Goal: Task Accomplishment & Management: Use online tool/utility

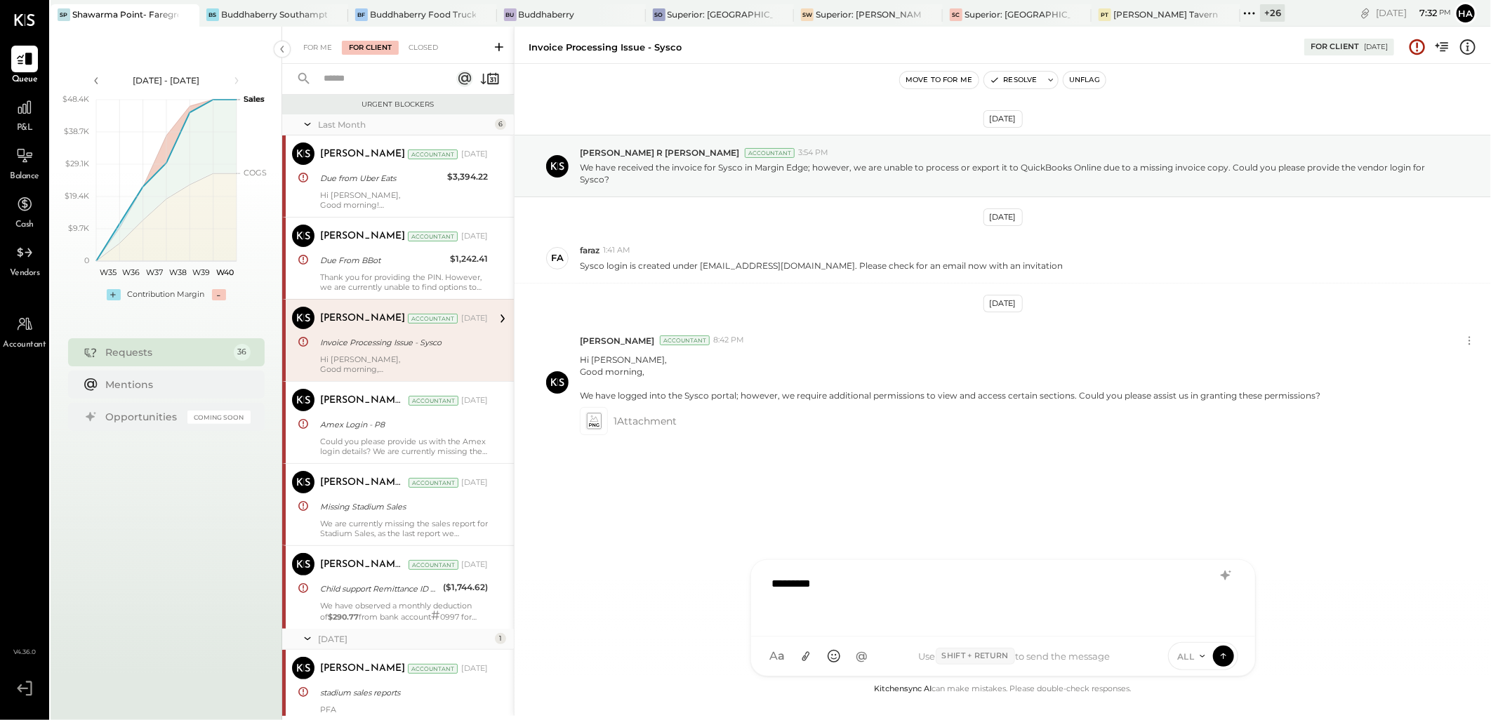
click at [865, 588] on div "*********" at bounding box center [1003, 597] width 476 height 56
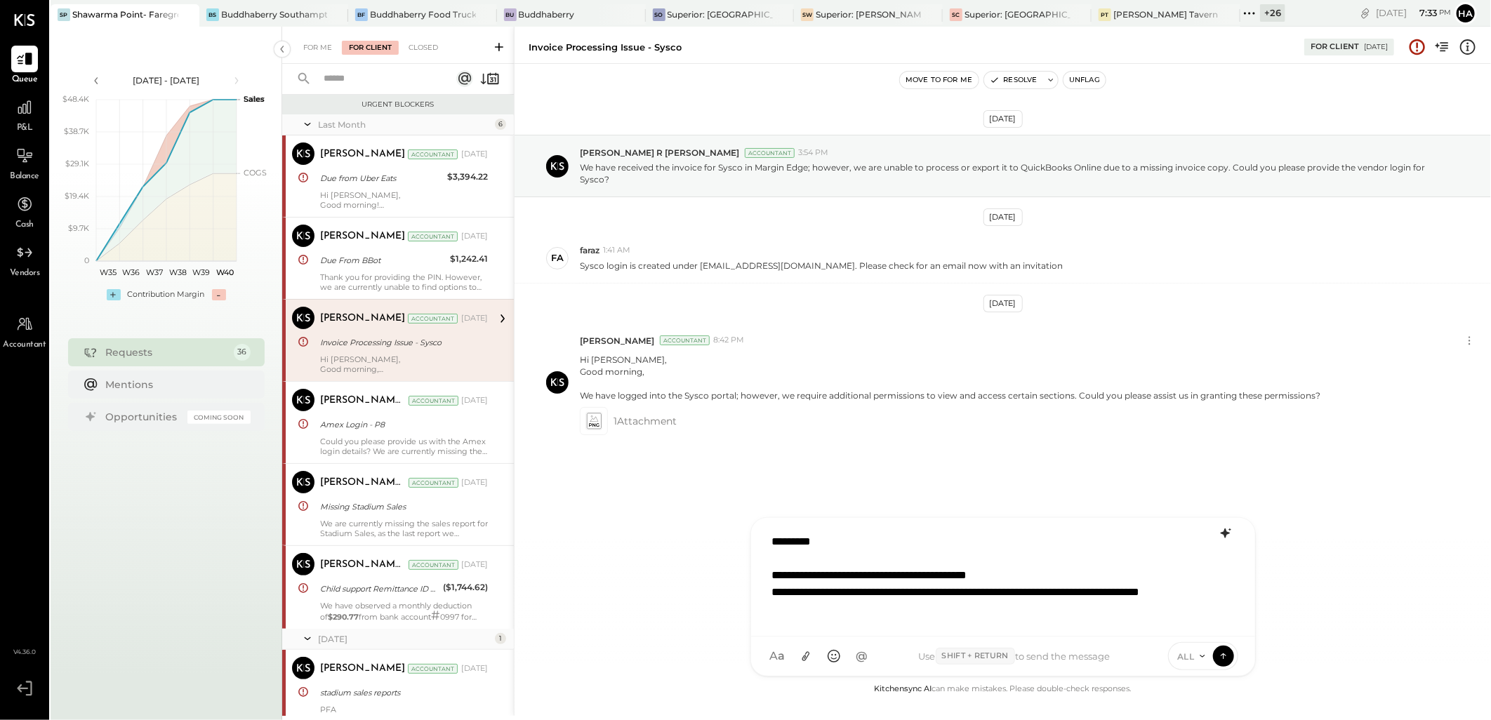
click at [1223, 533] on icon at bounding box center [1224, 534] width 9 height 10
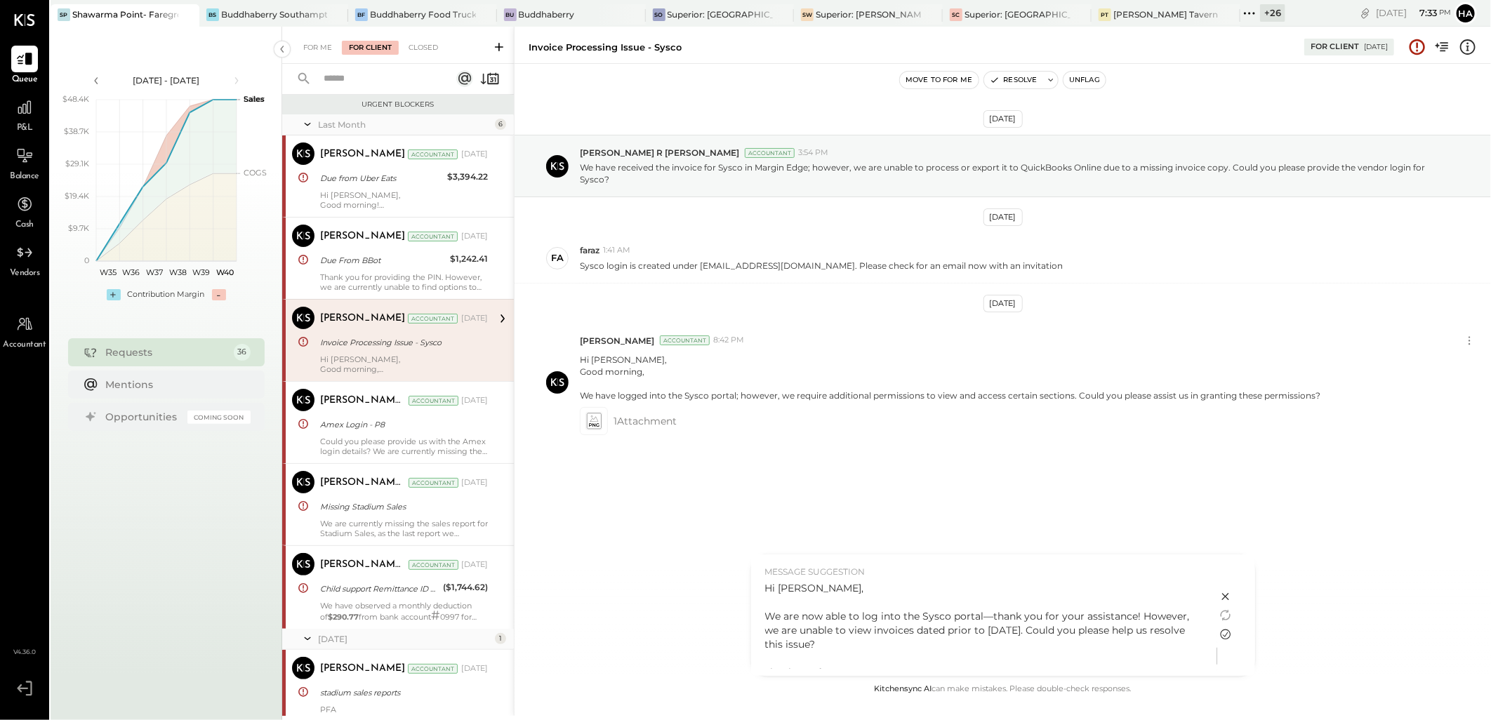
click at [1225, 634] on icon at bounding box center [1225, 634] width 17 height 17
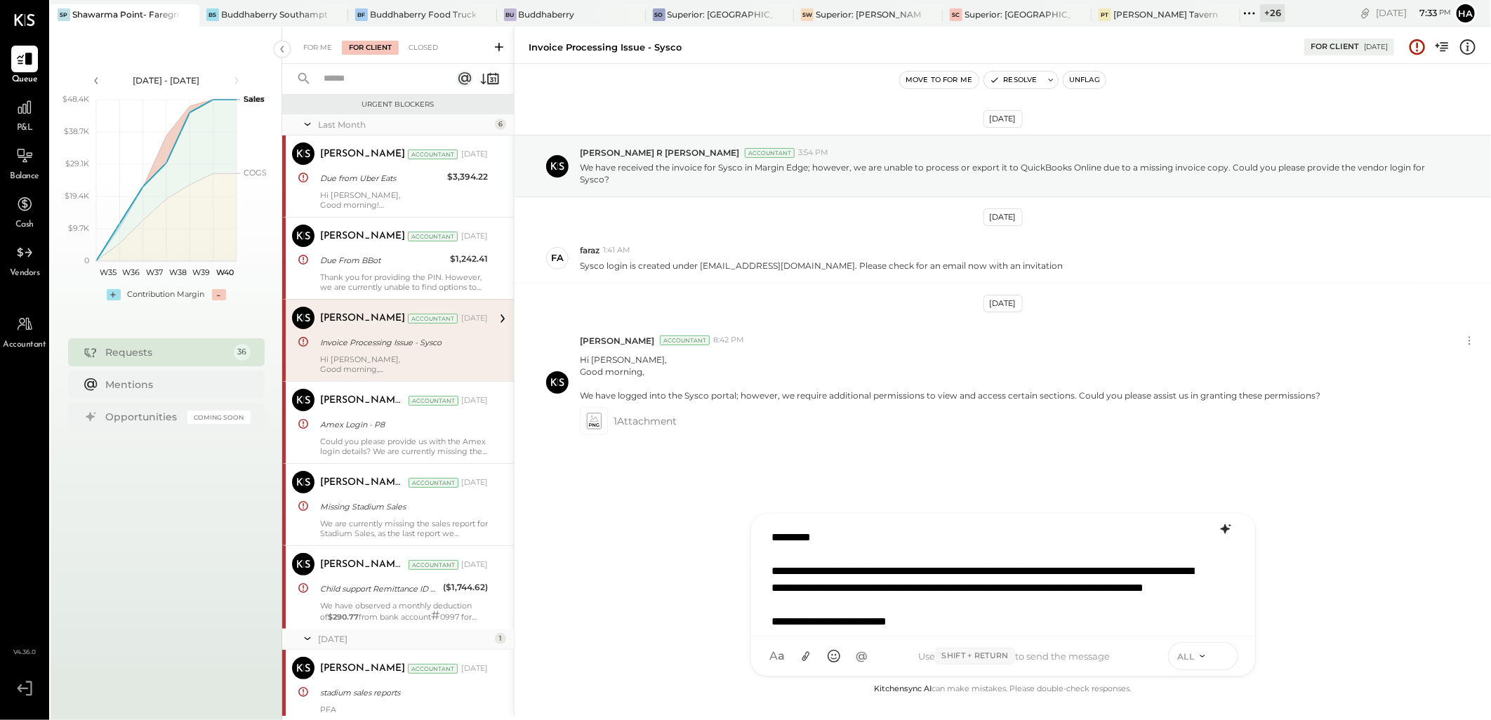
click at [1222, 656] on icon at bounding box center [1223, 656] width 13 height 14
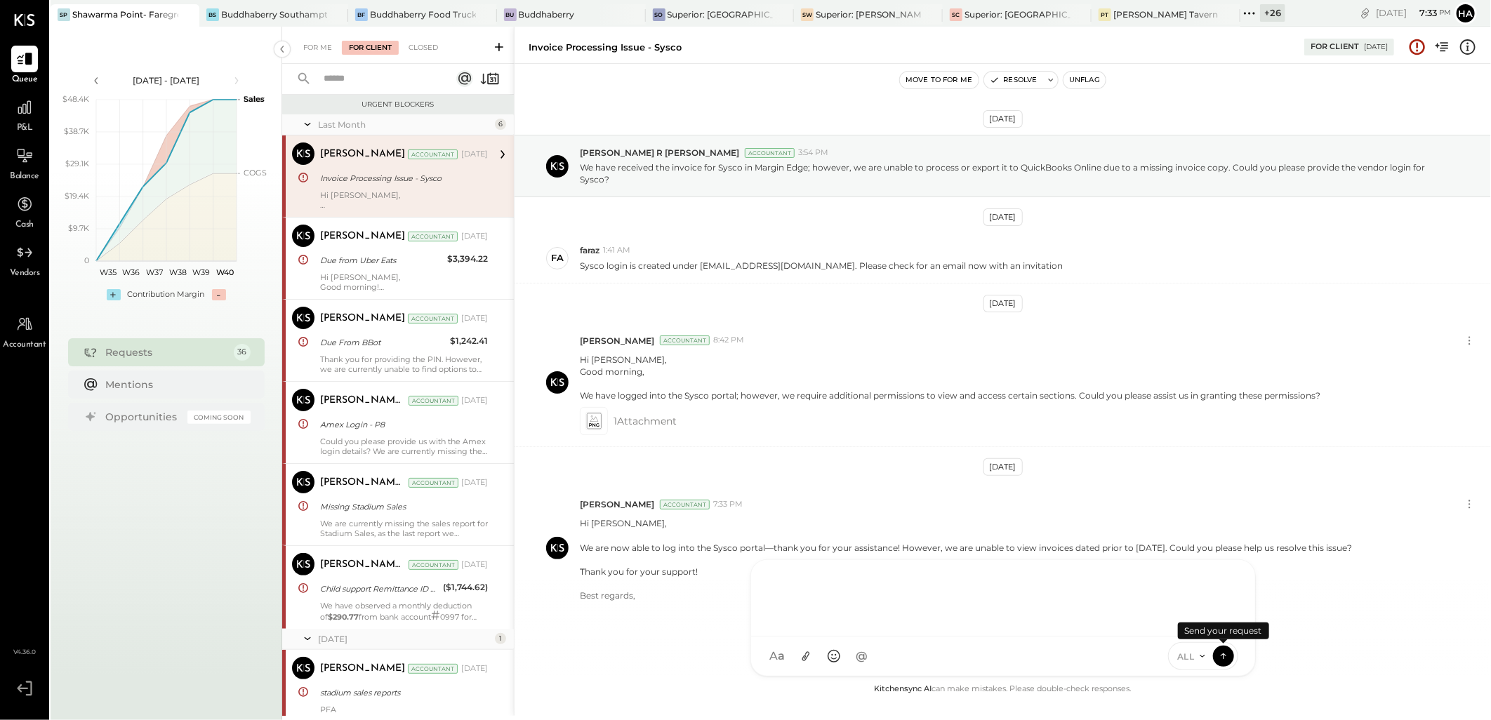
scroll to position [37, 0]
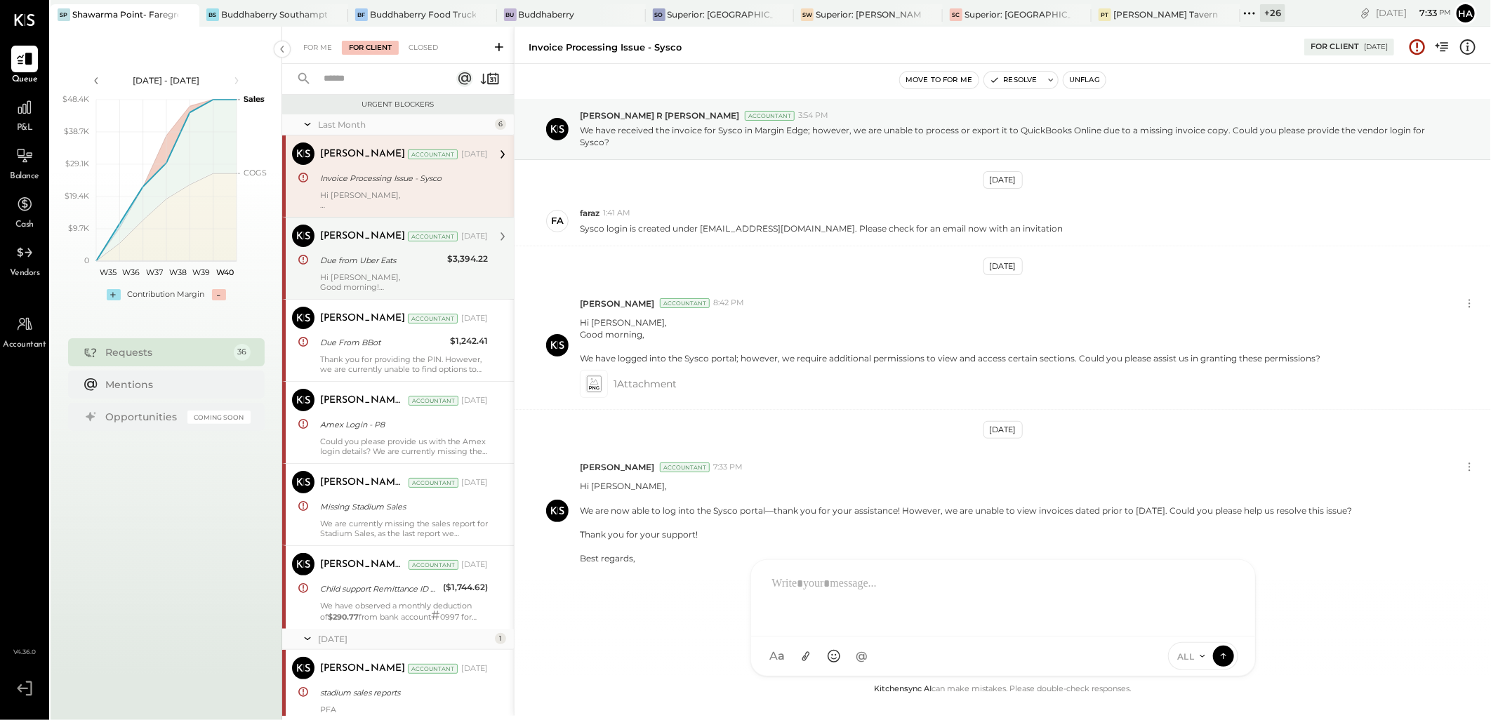
click at [411, 269] on div "[PERSON_NAME] Accountant [DATE] Due from Uber Eats $3,394.22 Hi Faraz, Good mor…" at bounding box center [404, 258] width 168 height 67
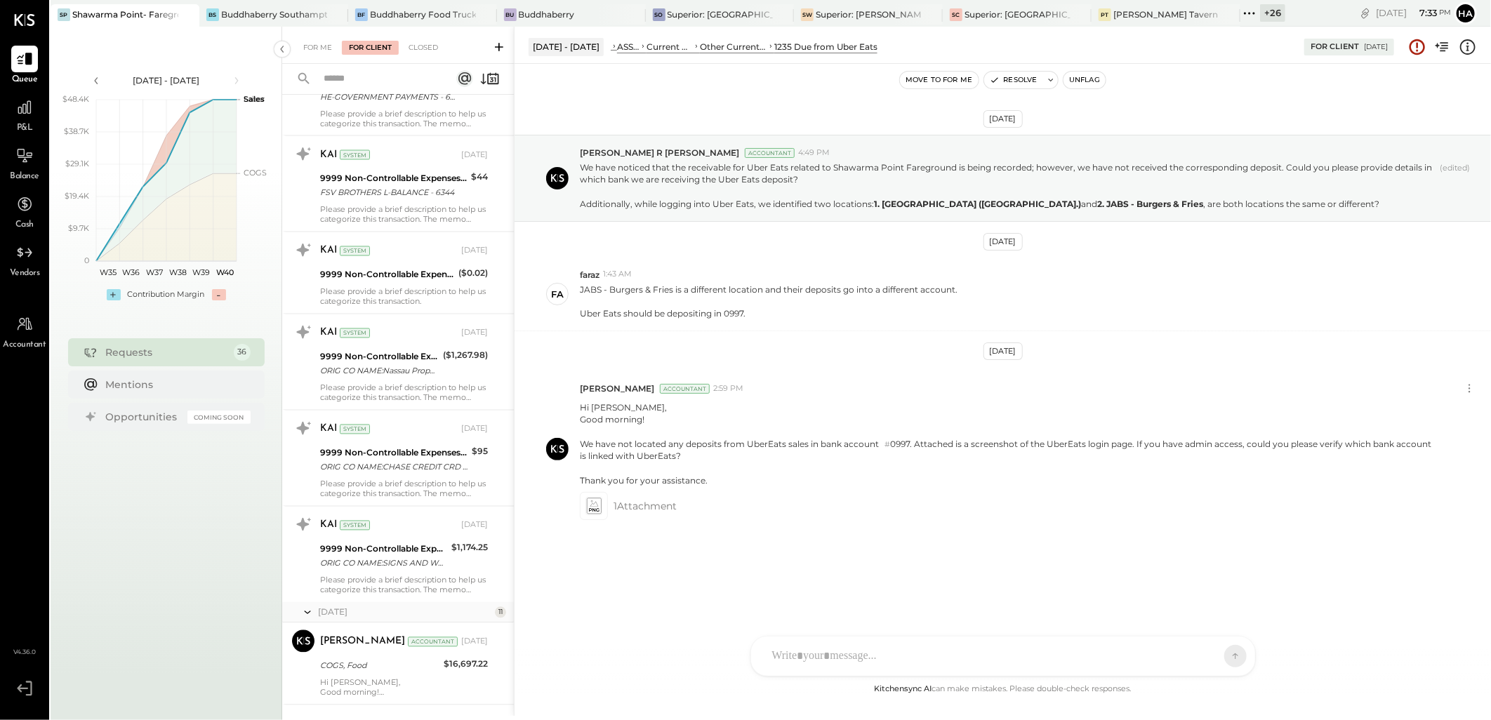
scroll to position [1637, 0]
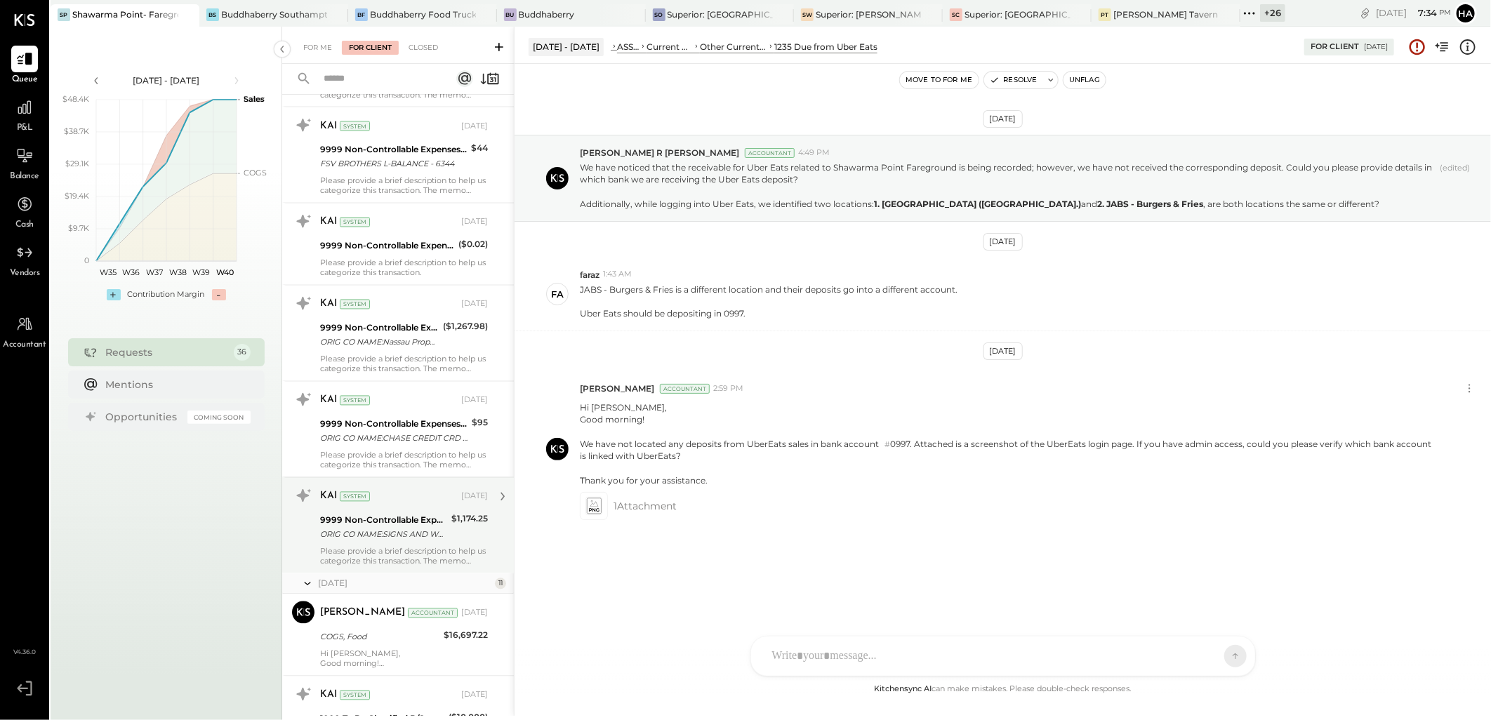
click at [409, 529] on div "ORIG CO NAME:SIGNS AND WONDER ORIG ID:XXXXXX6202 DESC DATE:250827 CO ENTRY DESC…" at bounding box center [383, 535] width 127 height 14
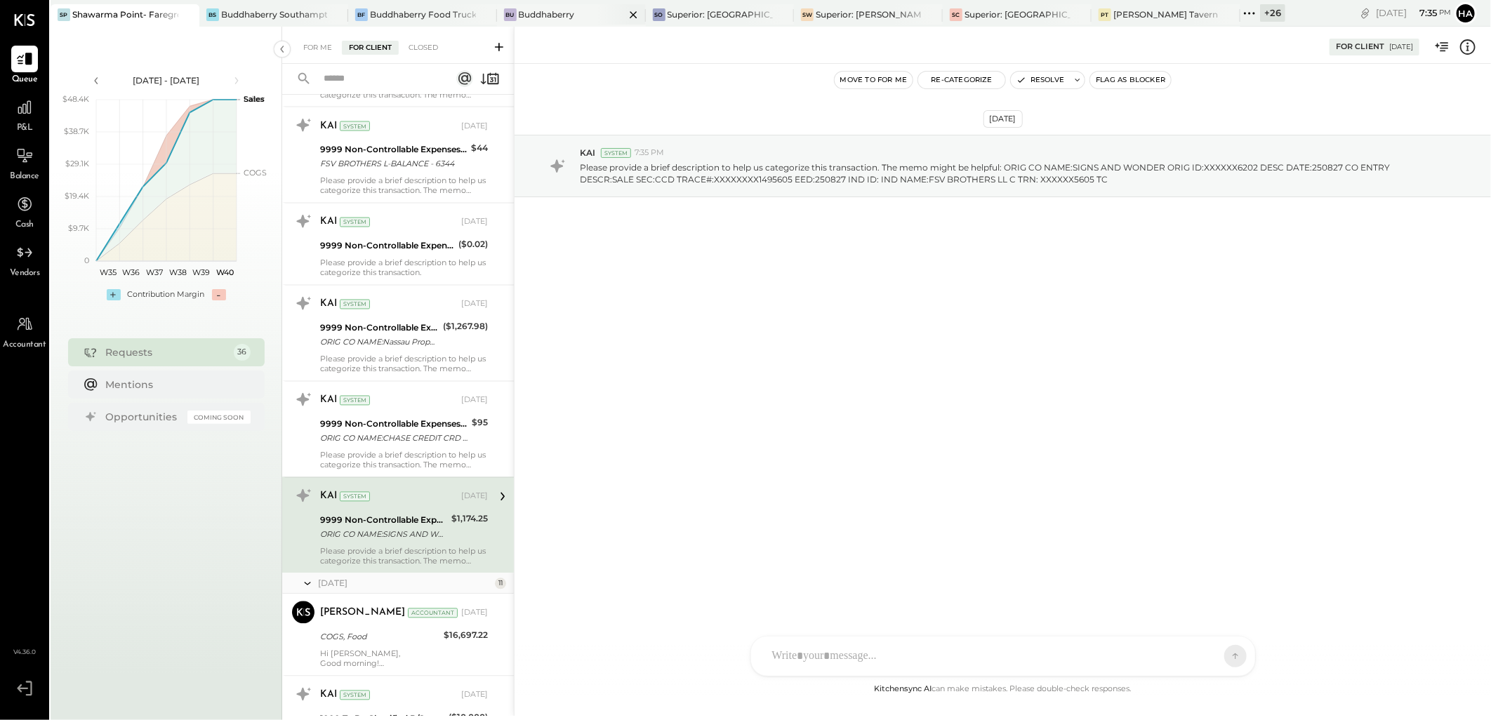
click at [563, 18] on div "Buddhaberry" at bounding box center [547, 14] width 56 height 12
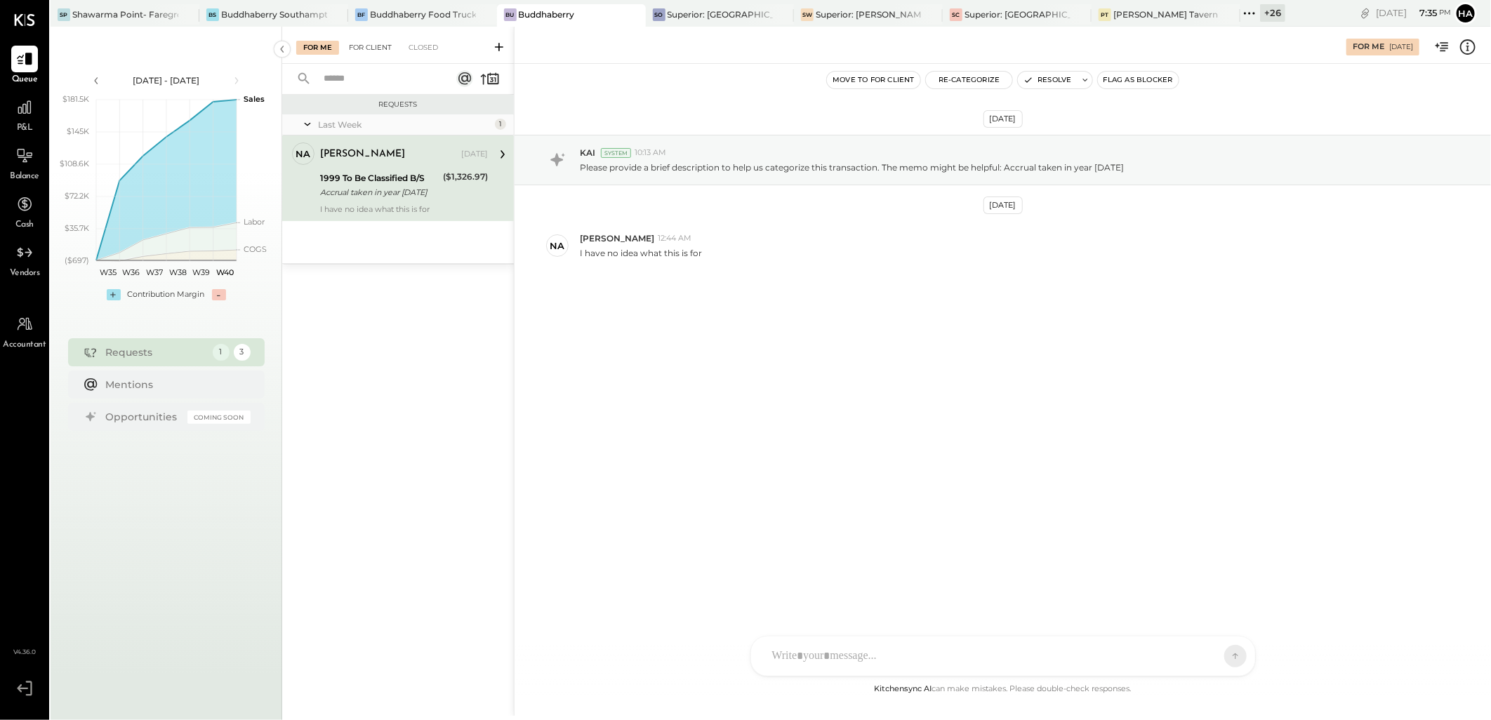
click at [359, 50] on div "For Client" at bounding box center [370, 48] width 57 height 14
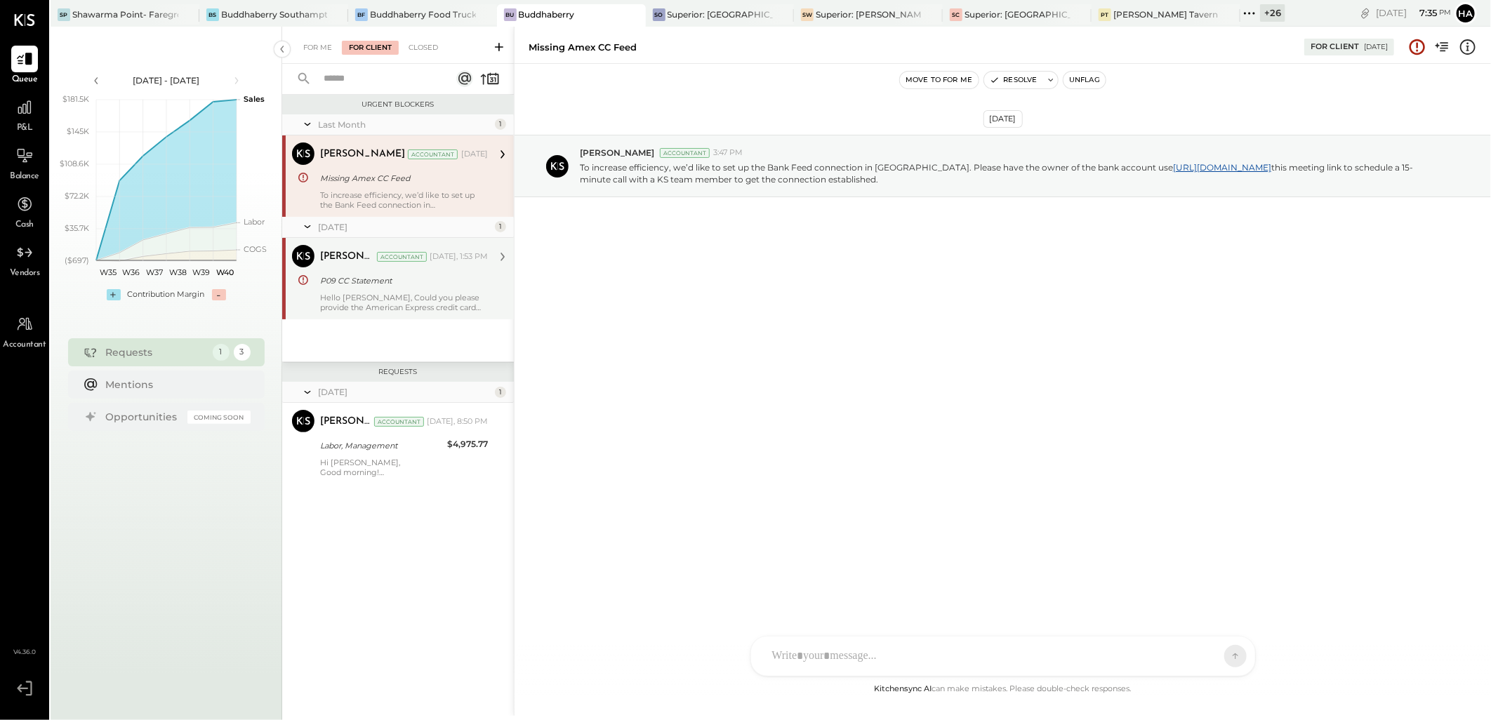
click at [413, 293] on div "Hello [PERSON_NAME], Could you please provide the American Express credit card …" at bounding box center [404, 303] width 168 height 20
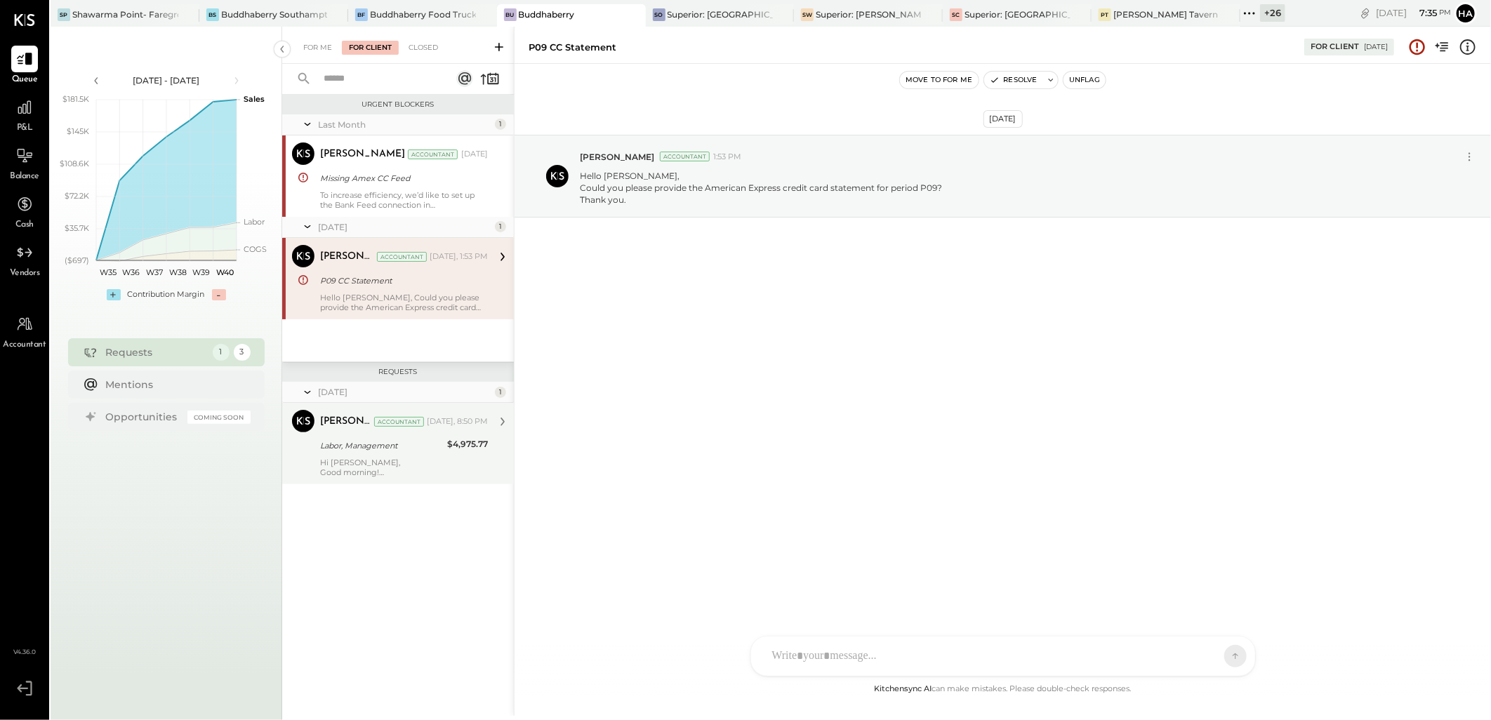
click at [394, 470] on div "Hi [PERSON_NAME], Good morning! The amount of $1,056.00 is currently reflected …" at bounding box center [404, 468] width 168 height 20
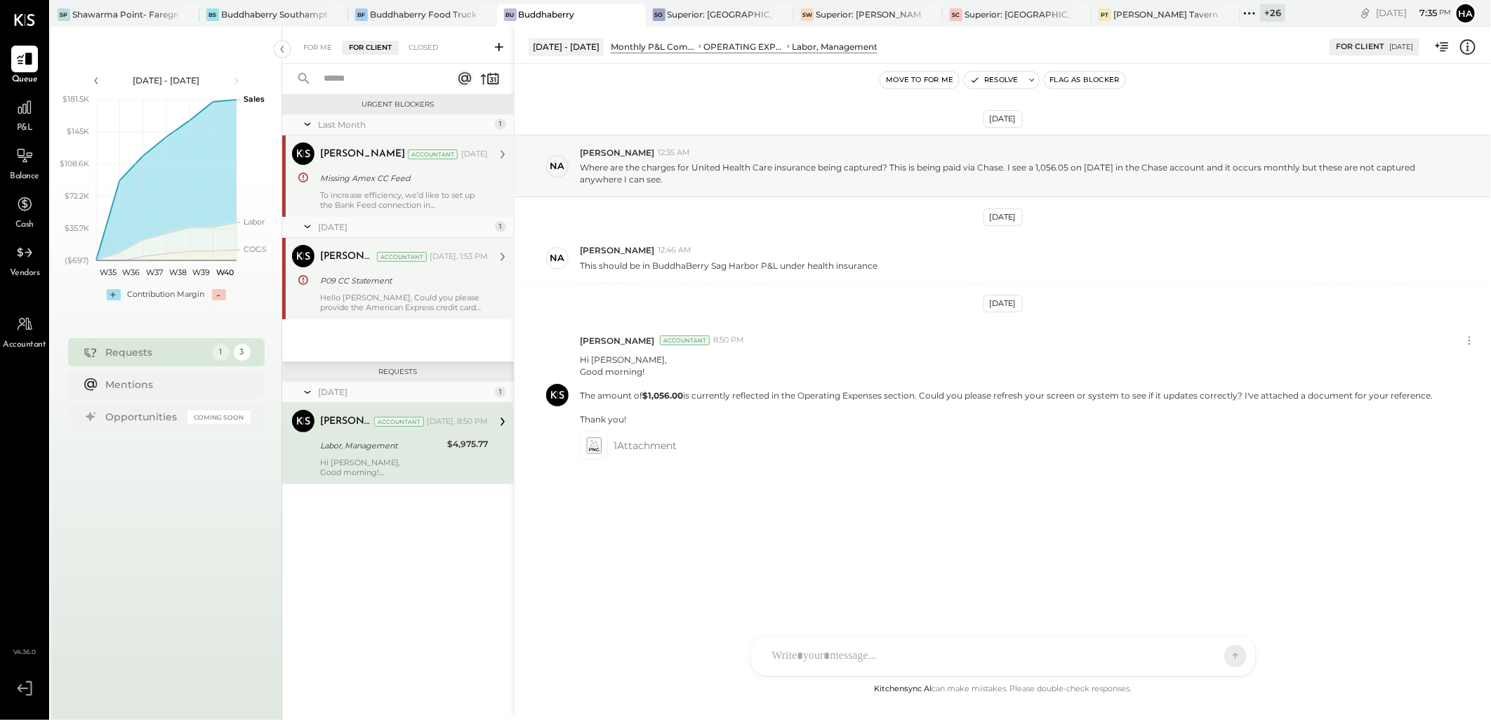
click at [428, 176] on div "Missing Amex CC Feed" at bounding box center [402, 178] width 164 height 14
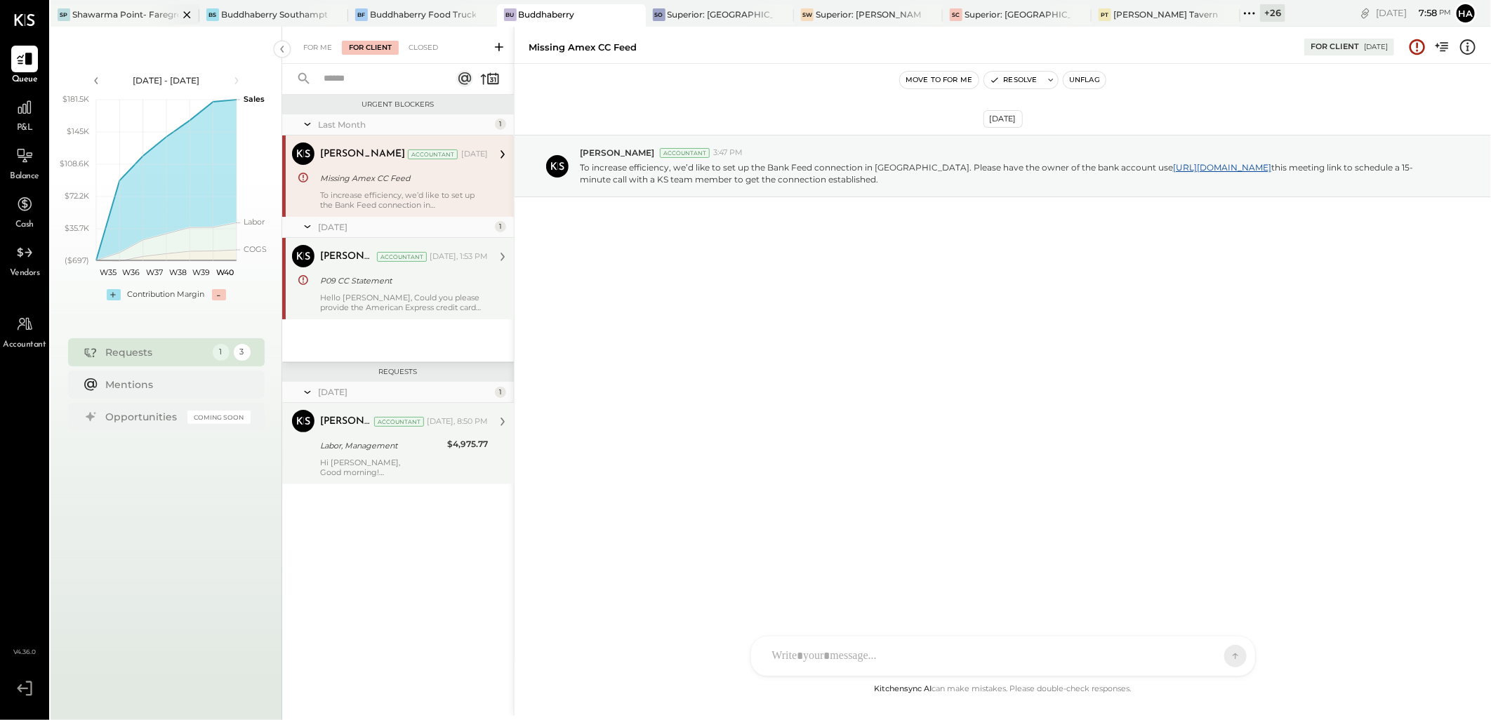
click at [130, 11] on div "Shawarma Point- Fareground" at bounding box center [125, 14] width 106 height 12
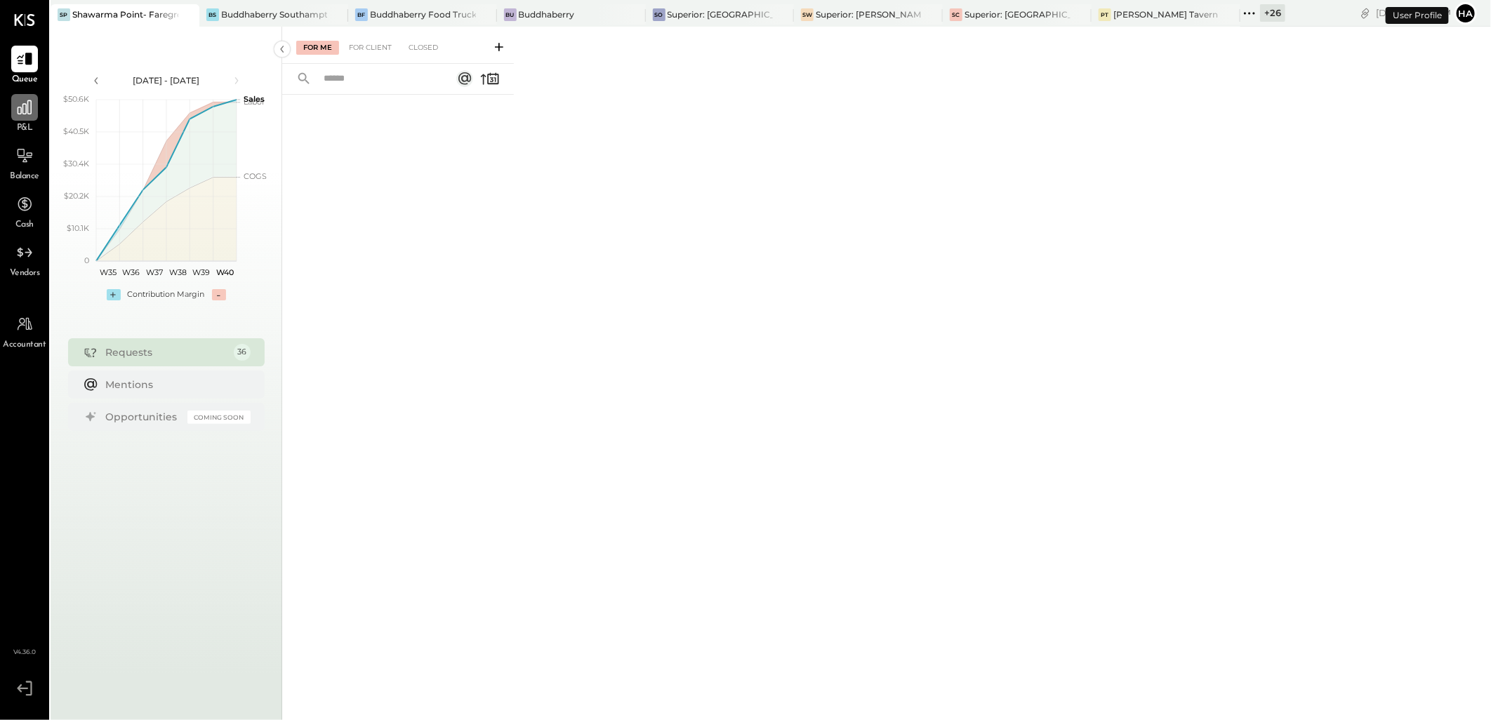
click at [18, 107] on icon at bounding box center [24, 107] width 18 height 18
